Goal: Transaction & Acquisition: Book appointment/travel/reservation

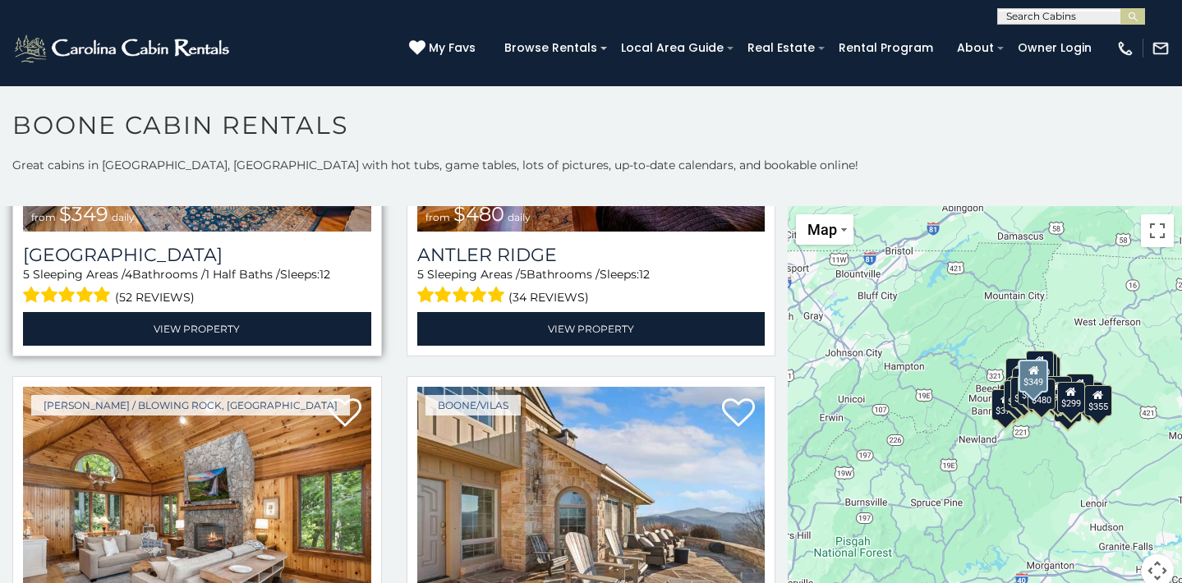
scroll to position [259, 0]
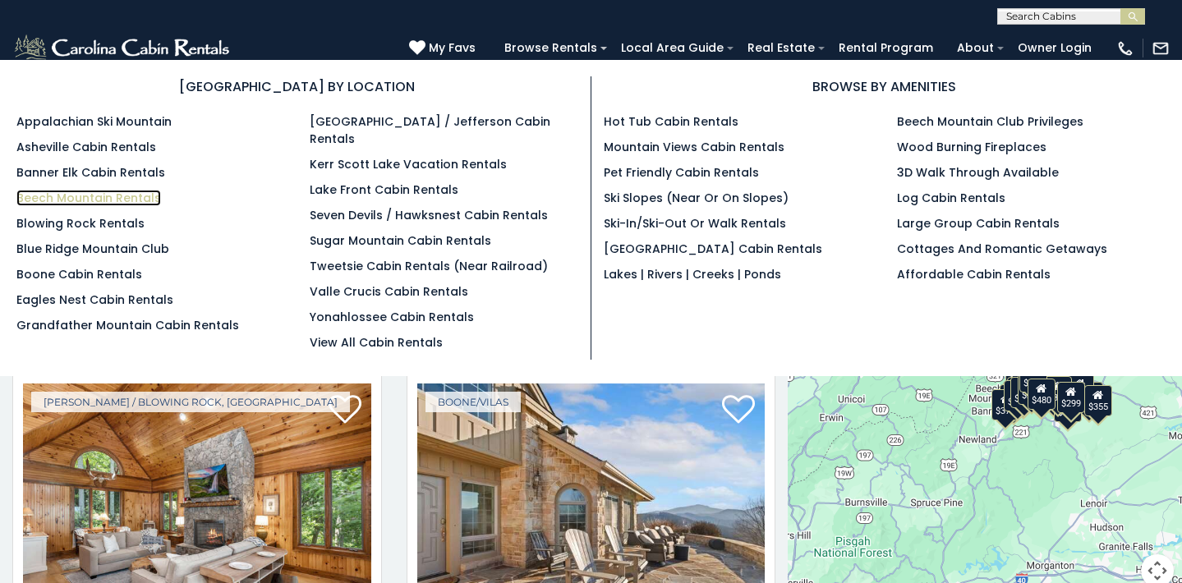
click at [136, 195] on link "Beech Mountain Rentals" at bounding box center [88, 198] width 145 height 16
